Goal: Information Seeking & Learning: Learn about a topic

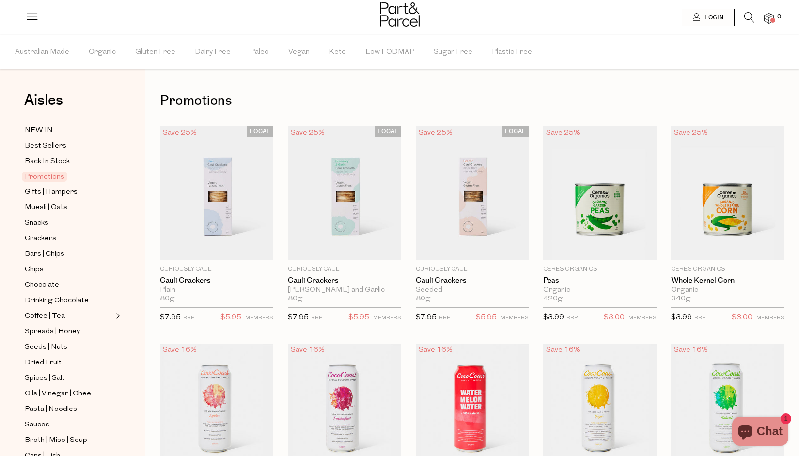
click at [747, 16] on icon at bounding box center [749, 17] width 10 height 11
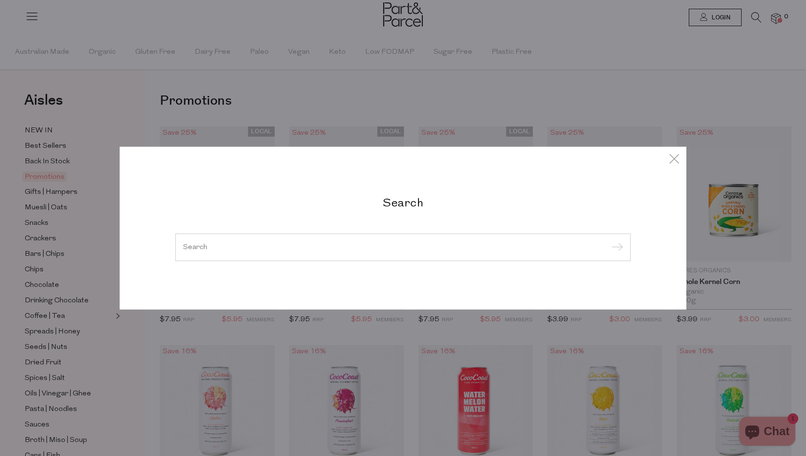
click at [311, 249] on input "search" at bounding box center [403, 246] width 440 height 7
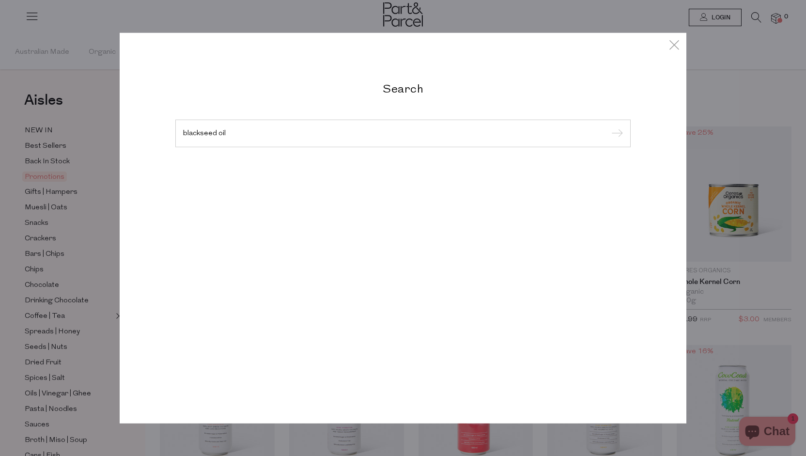
type input "blackseed oil"
click at [608, 126] on input "submit" at bounding box center [615, 133] width 15 height 15
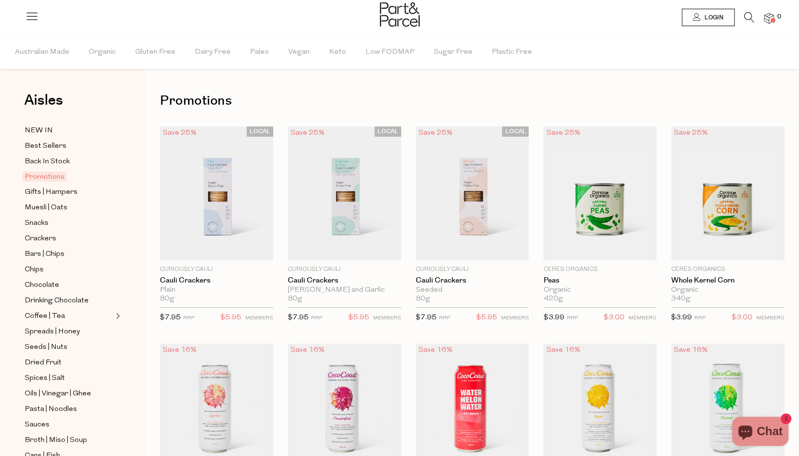
click at [748, 18] on icon at bounding box center [749, 17] width 10 height 11
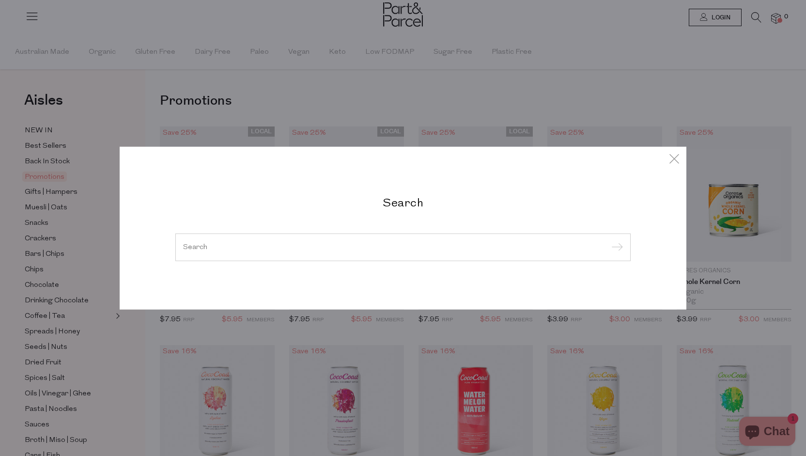
click at [245, 249] on input "search" at bounding box center [403, 246] width 440 height 7
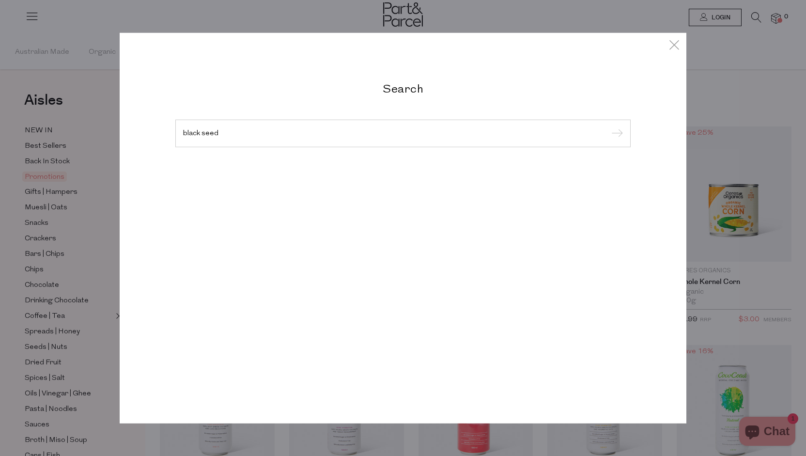
type input "black seed"
click at [608, 126] on input "submit" at bounding box center [615, 133] width 15 height 15
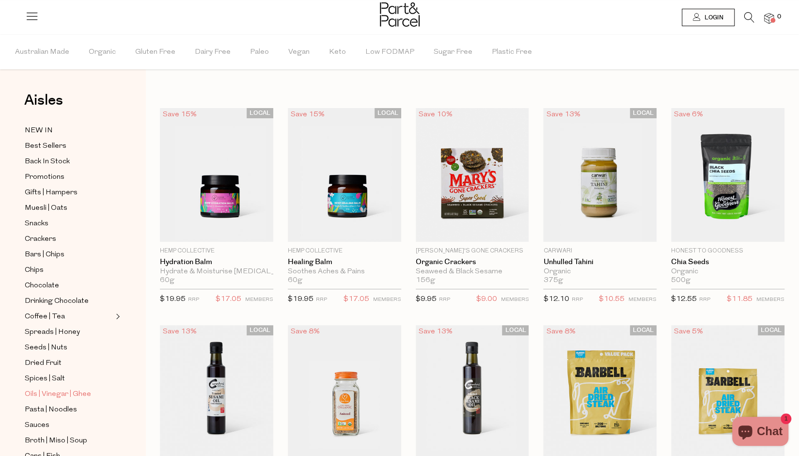
click at [48, 389] on span "Oils | Vinegar | Ghee" at bounding box center [58, 395] width 66 height 12
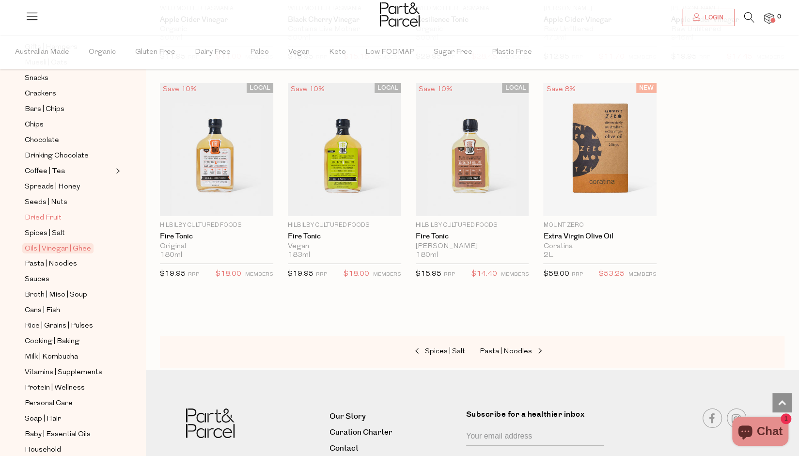
scroll to position [194, 0]
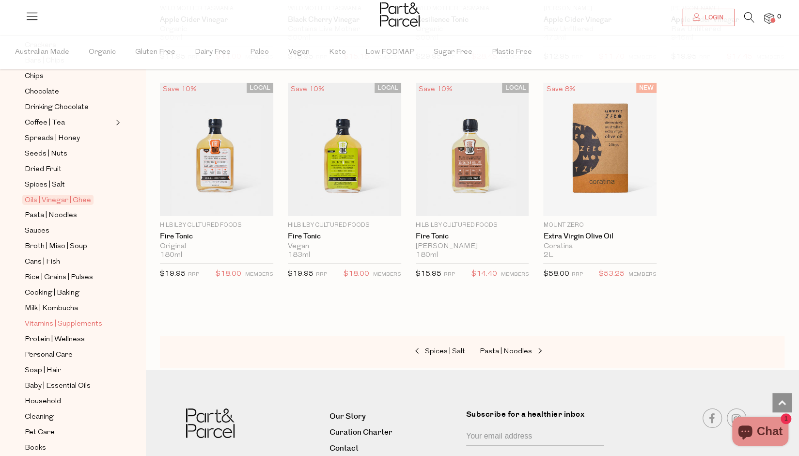
click at [57, 318] on span "Vitamins | Supplements" at bounding box center [64, 324] width 78 height 12
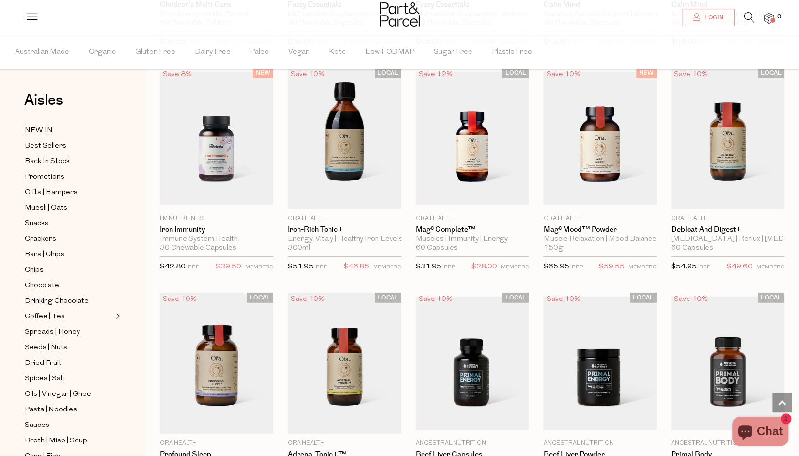
scroll to position [1647, 0]
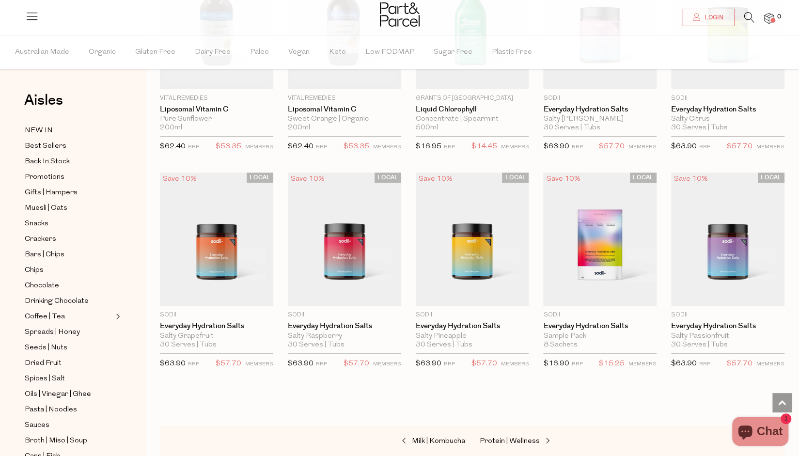
scroll to position [2665, 0]
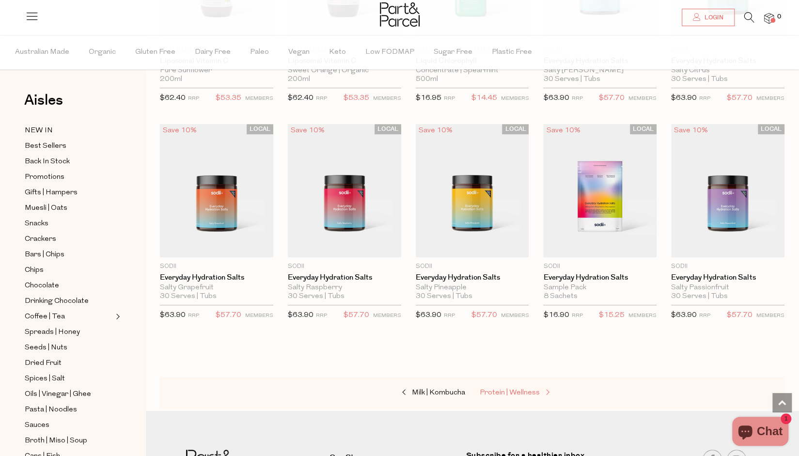
click at [516, 389] on span "Protein | Wellness" at bounding box center [510, 392] width 60 height 7
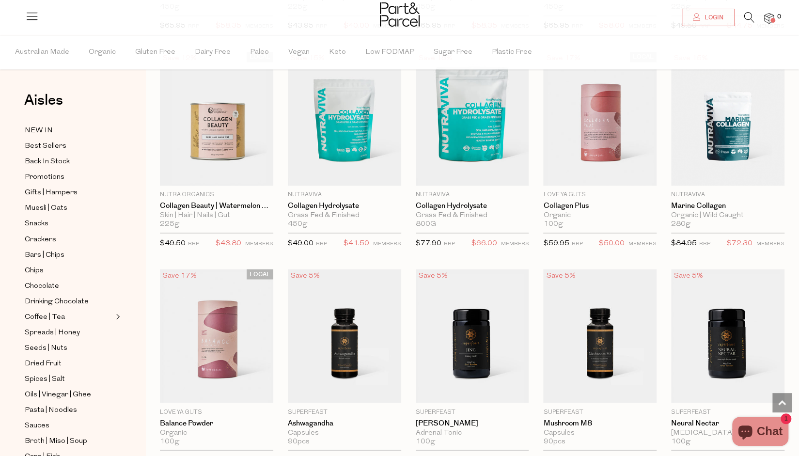
scroll to position [1017, 0]
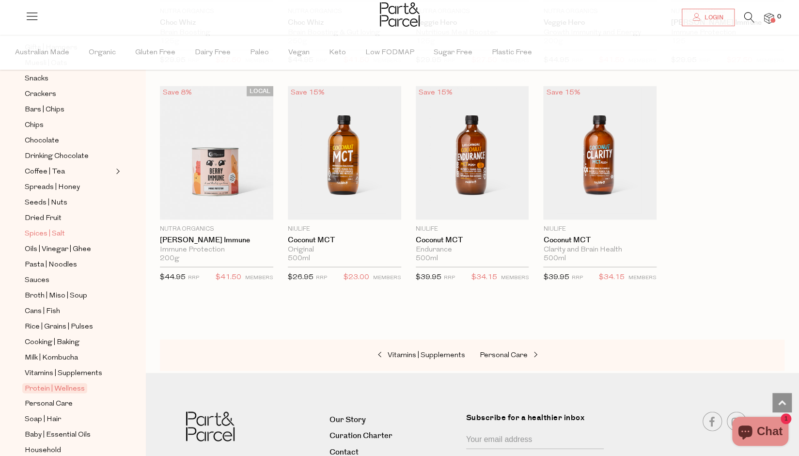
scroll to position [194, 0]
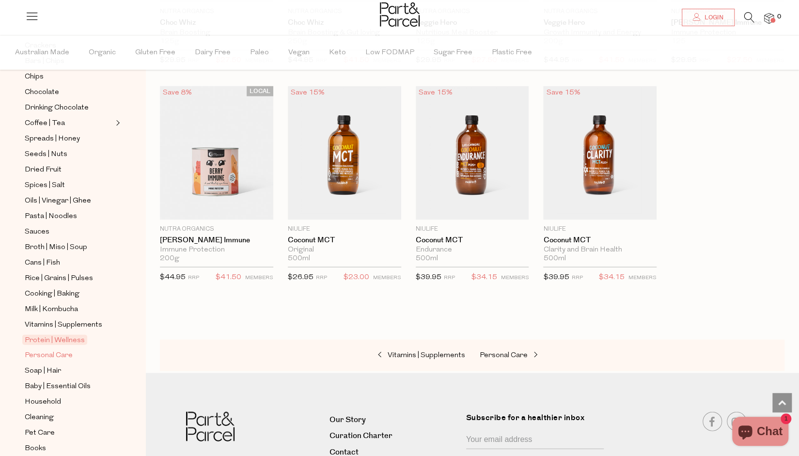
click at [59, 349] on span "Personal Care" at bounding box center [49, 355] width 48 height 12
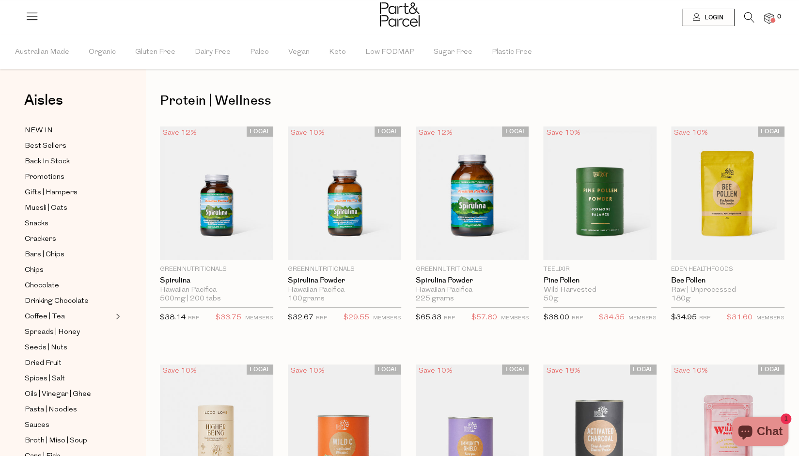
click at [380, 22] on img at bounding box center [400, 14] width 40 height 24
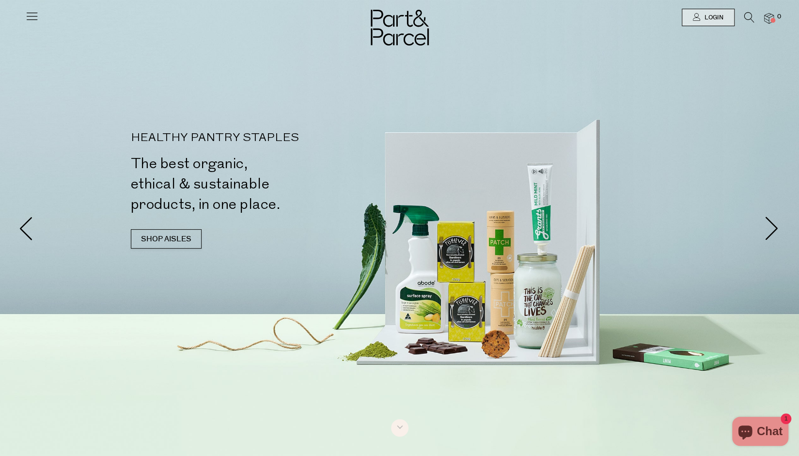
click at [772, 17] on img at bounding box center [769, 18] width 10 height 11
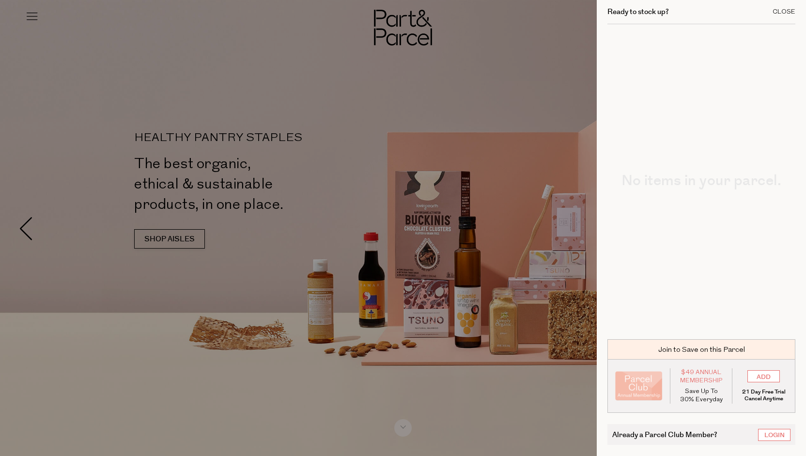
click at [780, 11] on div "Close" at bounding box center [784, 12] width 23 height 6
